Goal: Task Accomplishment & Management: Use online tool/utility

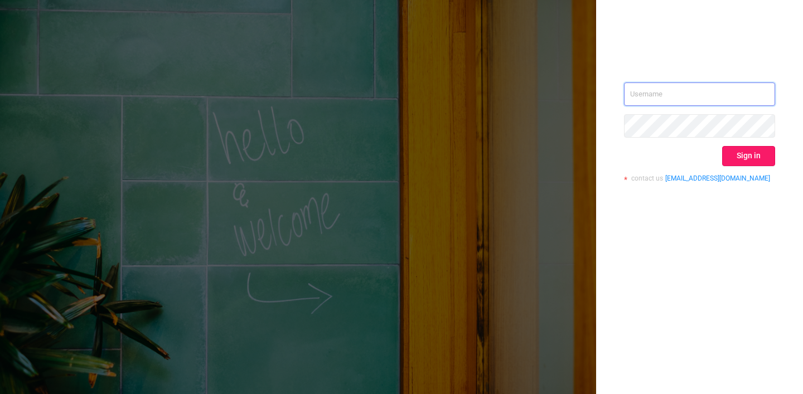
type input "[PERSON_NAME][EMAIL_ADDRESS][DOMAIN_NAME]"
click at [741, 160] on button "Sign in" at bounding box center [748, 156] width 53 height 20
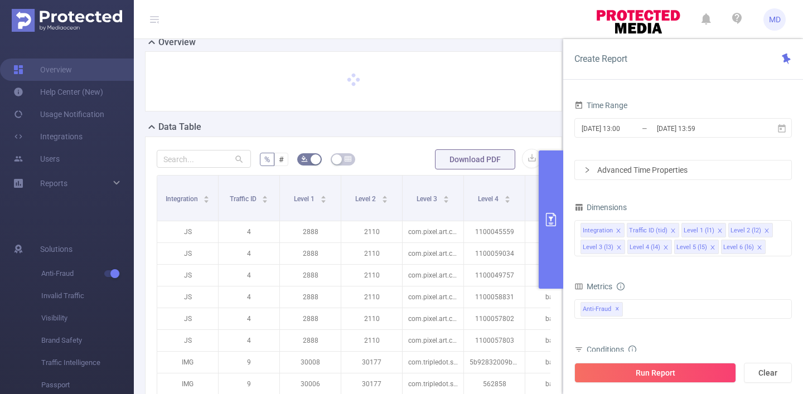
scroll to position [96, 0]
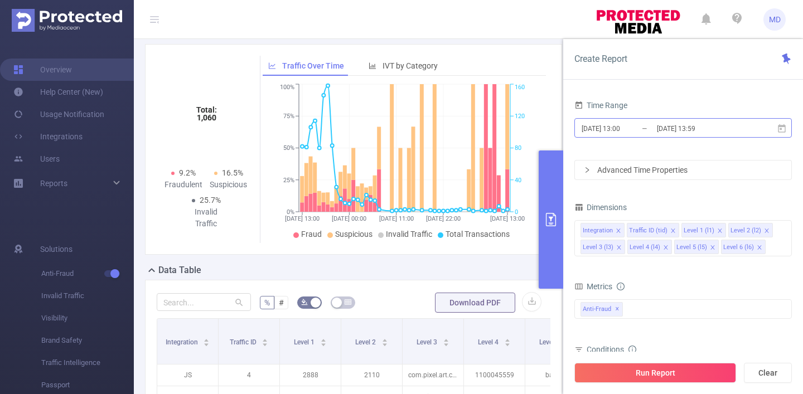
click at [685, 133] on input "[DATE] 13:59" at bounding box center [701, 128] width 90 height 15
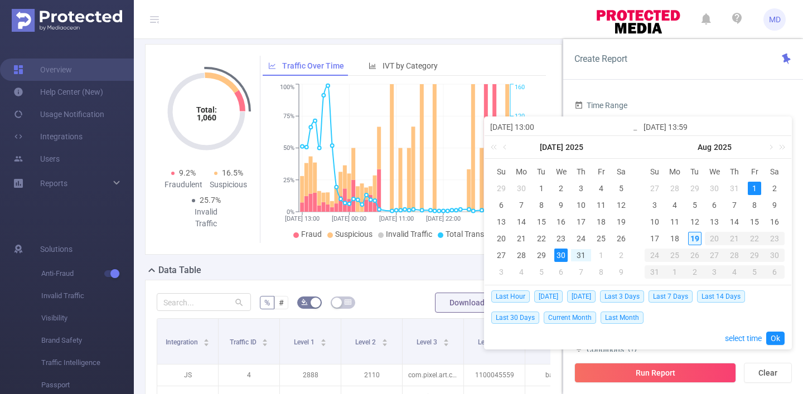
click at [694, 236] on div "19" at bounding box center [694, 238] width 13 height 13
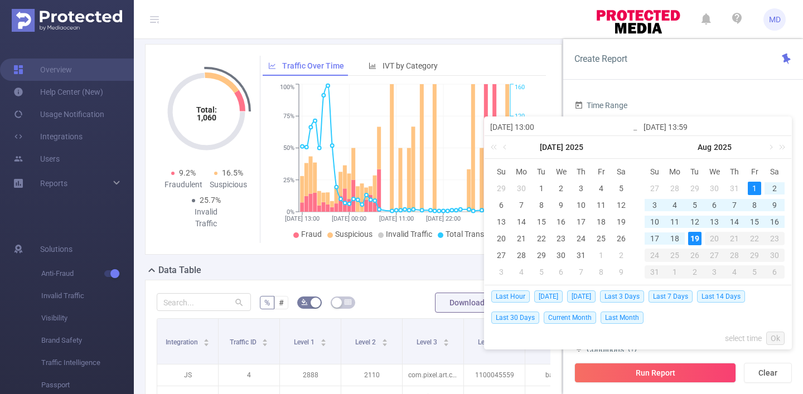
click at [753, 187] on div "1" at bounding box center [754, 188] width 13 height 13
type input "[DATE] 13:00"
type input "[DATE] 13:59"
type input "[DATE] 13:00"
type input "[DATE] 13:59"
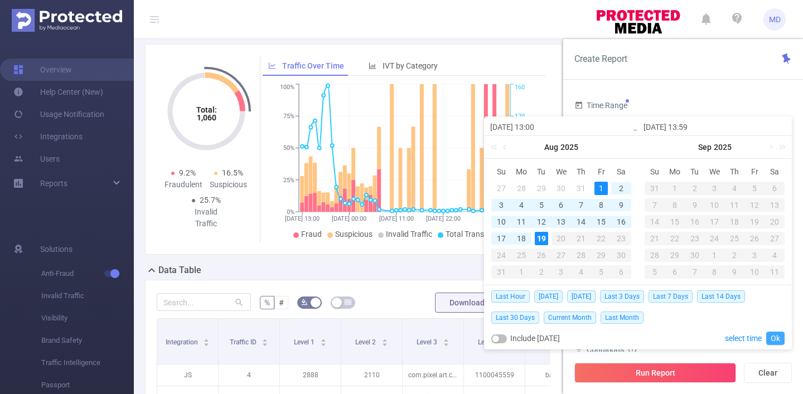
click at [775, 341] on link "Ok" at bounding box center [775, 338] width 18 height 13
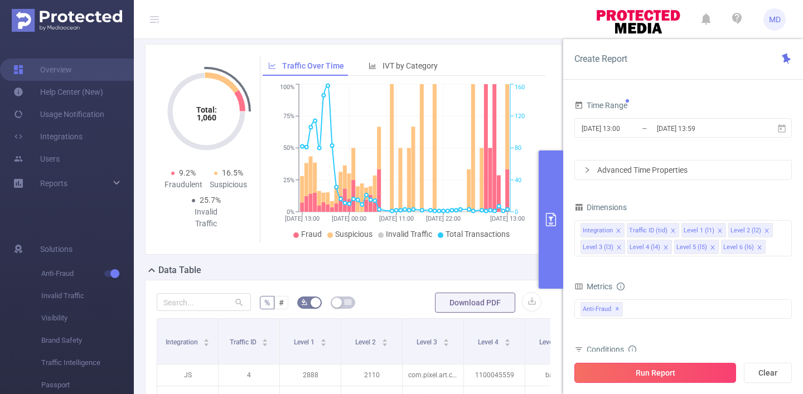
click at [637, 378] on button "Run Report" at bounding box center [655, 373] width 162 height 20
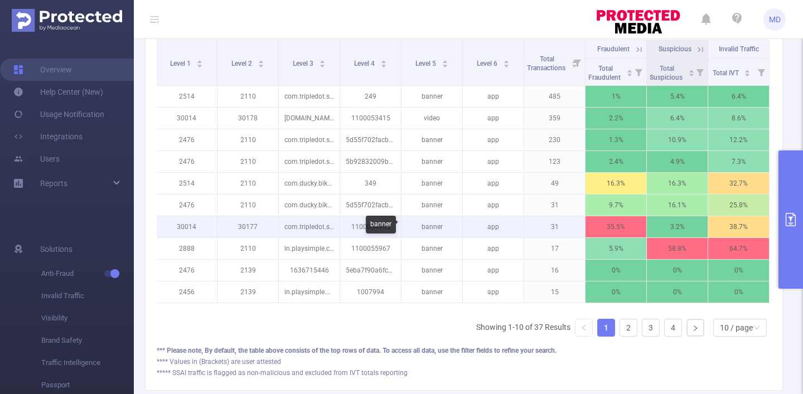
scroll to position [377, 0]
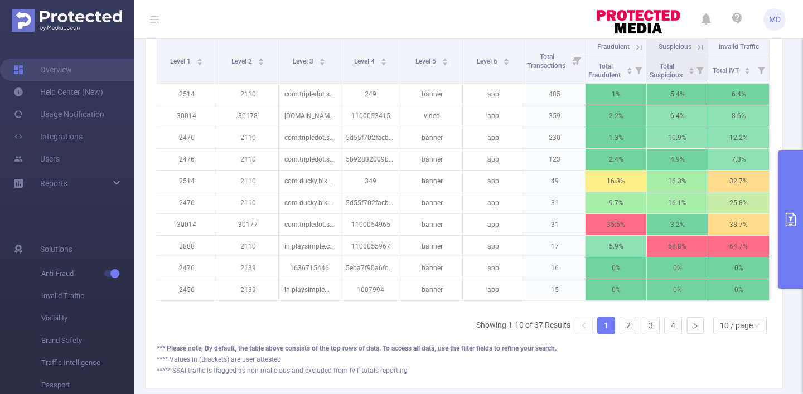
click at [788, 200] on button "primary" at bounding box center [790, 220] width 25 height 138
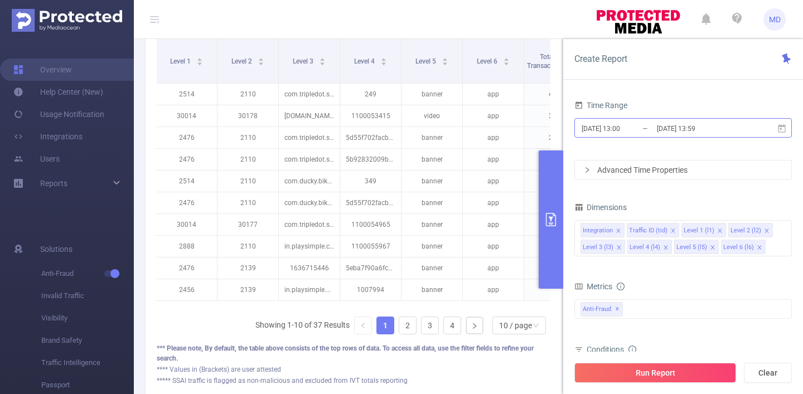
click at [612, 129] on input "[DATE] 13:00" at bounding box center [625, 128] width 90 height 15
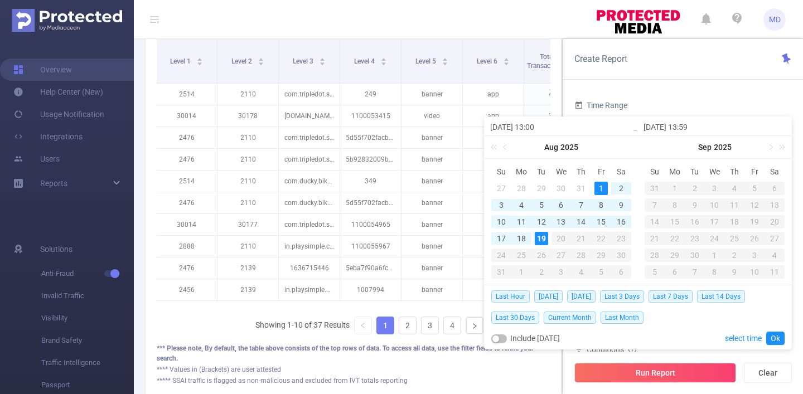
click at [499, 217] on div "10" at bounding box center [501, 221] width 13 height 13
click at [498, 222] on div "10" at bounding box center [501, 221] width 13 height 13
type input "[DATE] 13:00"
type input "[DATE] 13:59"
type input "[DATE] 13:00"
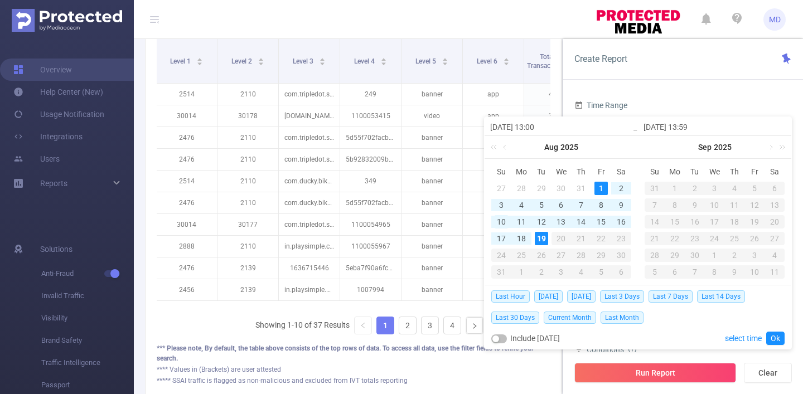
type input "[DATE] 13:59"
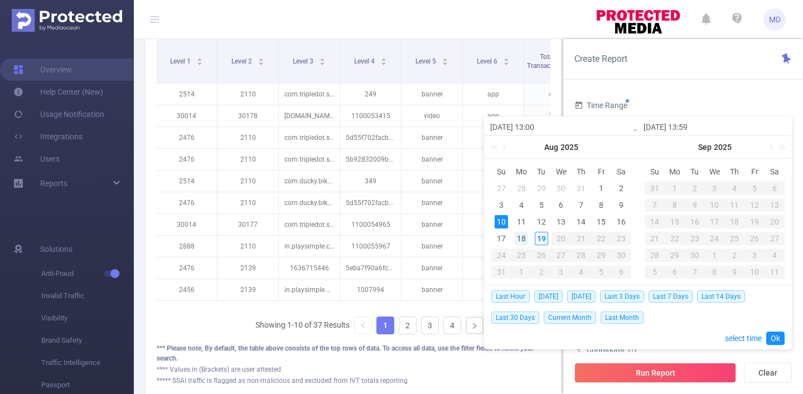
click at [527, 236] on div "18" at bounding box center [521, 238] width 13 height 13
click at [504, 222] on div "10" at bounding box center [501, 221] width 13 height 13
type input "[DATE] 13:59"
click at [521, 234] on div "18" at bounding box center [521, 238] width 13 height 13
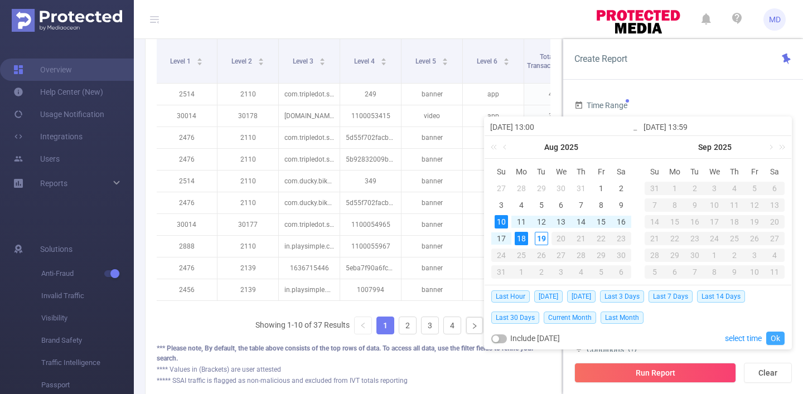
click at [775, 341] on link "Ok" at bounding box center [775, 338] width 18 height 13
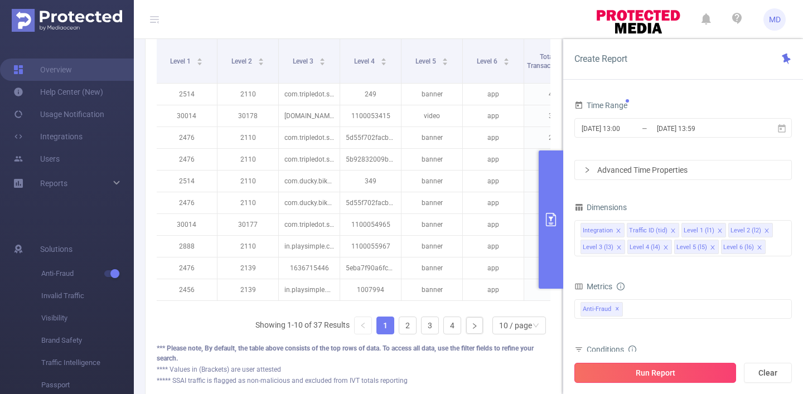
click at [664, 381] on button "Run Report" at bounding box center [655, 373] width 162 height 20
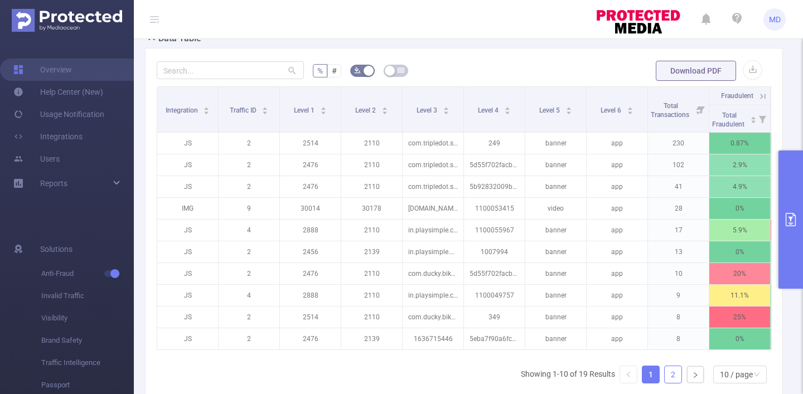
click at [674, 381] on link "2" at bounding box center [673, 374] width 17 height 17
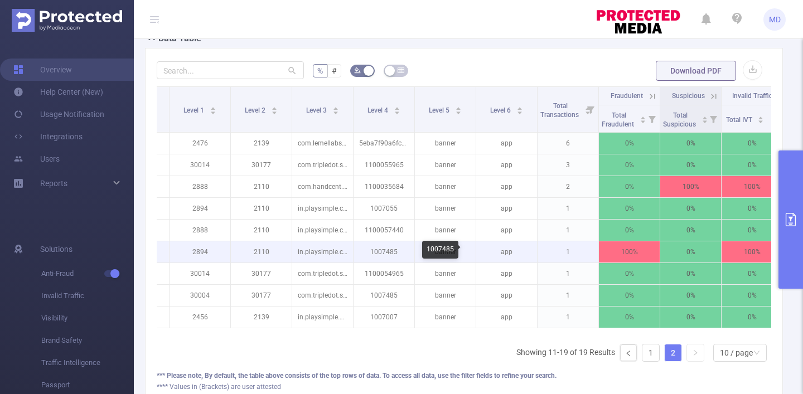
scroll to position [0, 124]
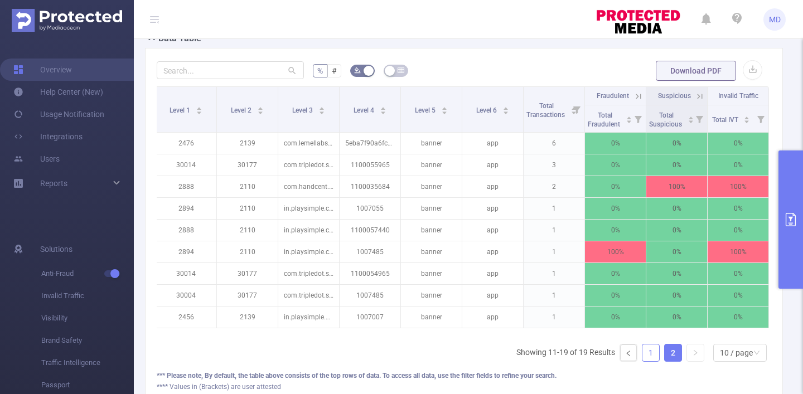
click at [652, 349] on link "1" at bounding box center [650, 353] width 17 height 17
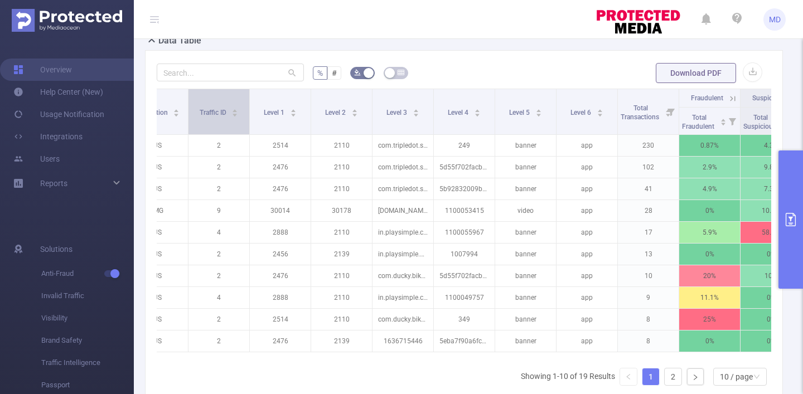
scroll to position [0, 26]
